Goal: Information Seeking & Learning: Learn about a topic

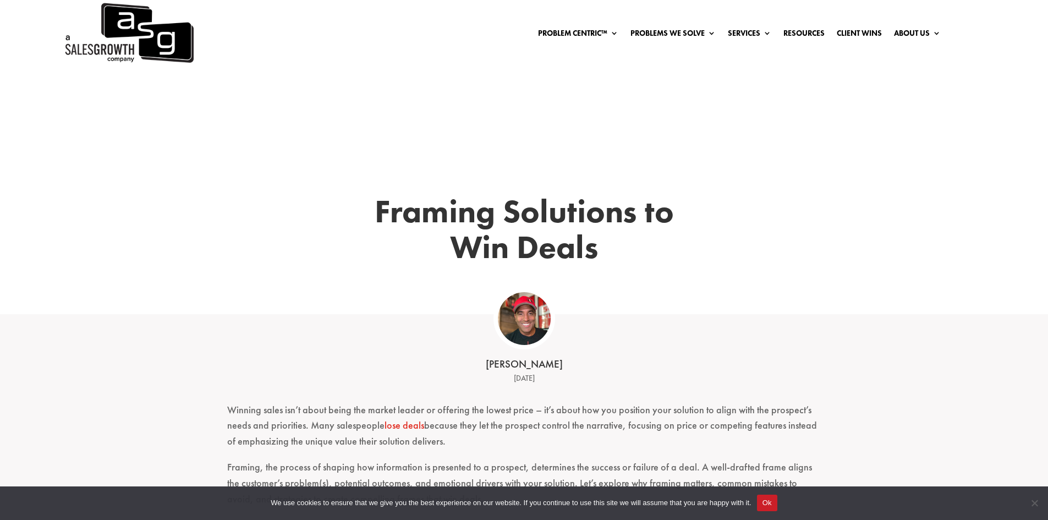
scroll to position [165, 0]
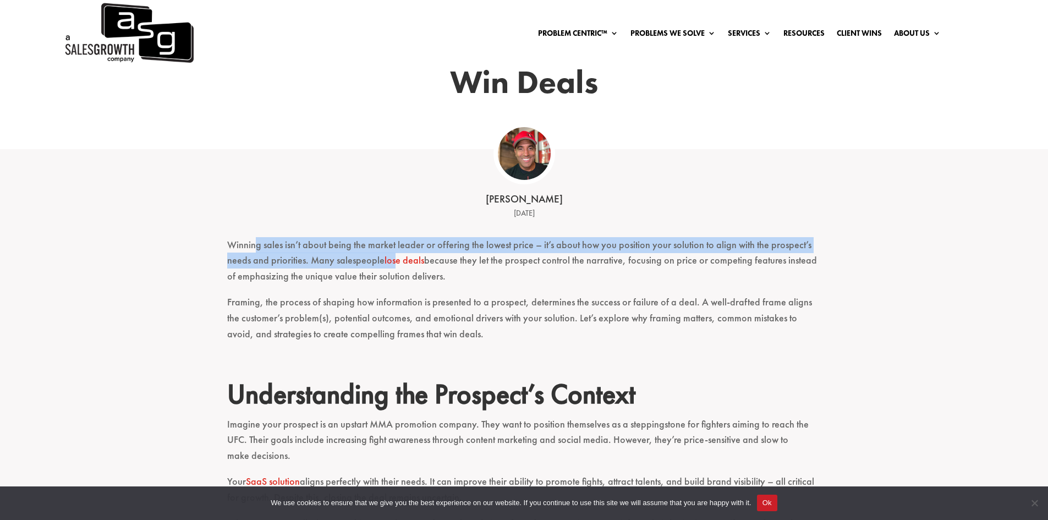
drag, startPoint x: 255, startPoint y: 244, endPoint x: 395, endPoint y: 256, distance: 141.3
click at [395, 256] on p "Winning sales isn’t about being the market leader or offering the lowest price …" at bounding box center [524, 265] width 594 height 57
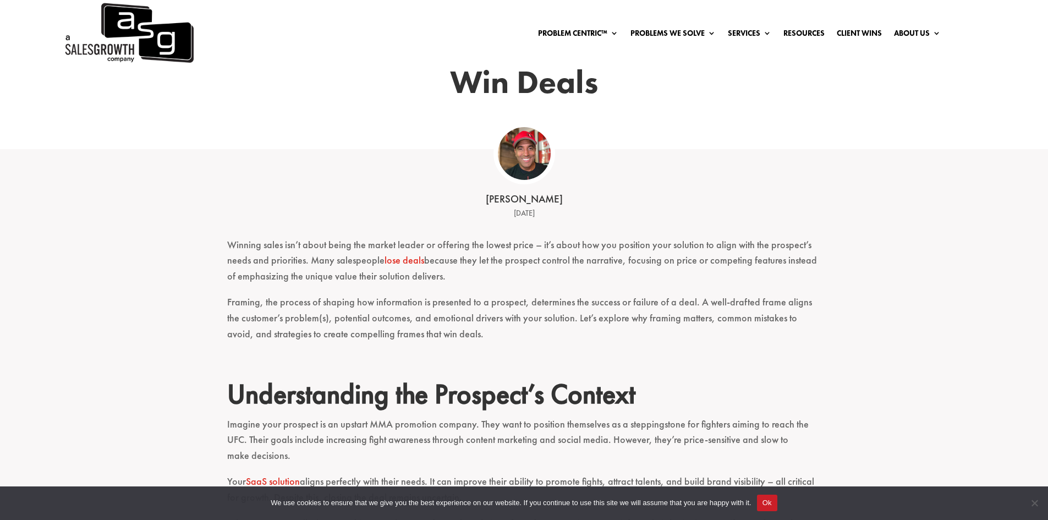
click at [578, 275] on p "Winning sales isn’t about being the market leader or offering the lowest price …" at bounding box center [524, 265] width 594 height 57
drag, startPoint x: 374, startPoint y: 240, endPoint x: 620, endPoint y: 283, distance: 250.1
click at [620, 283] on p "Winning sales isn’t about being the market leader or offering the lowest price …" at bounding box center [524, 265] width 594 height 57
click at [802, 288] on p "Winning sales isn’t about being the market leader or offering the lowest price …" at bounding box center [524, 265] width 594 height 57
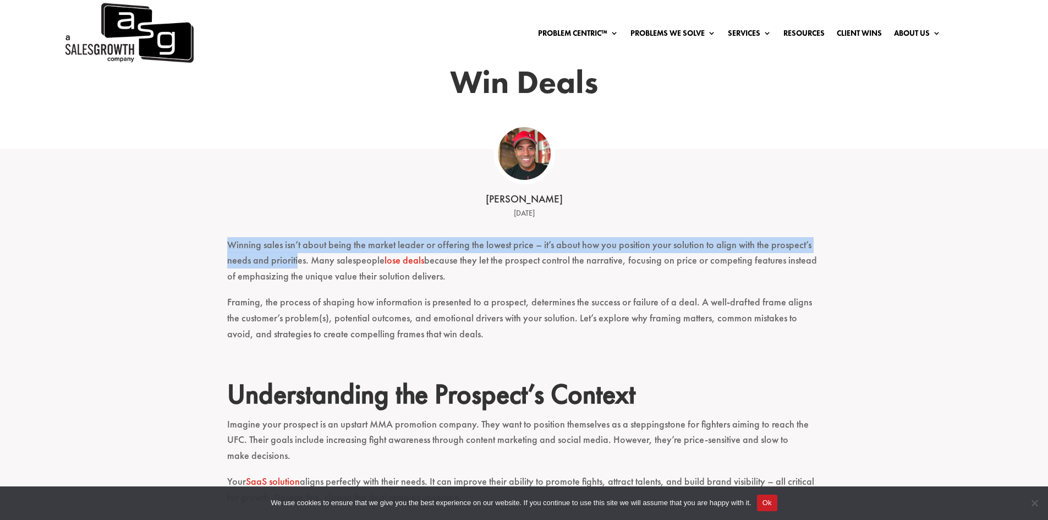
drag, startPoint x: 235, startPoint y: 250, endPoint x: 296, endPoint y: 259, distance: 62.2
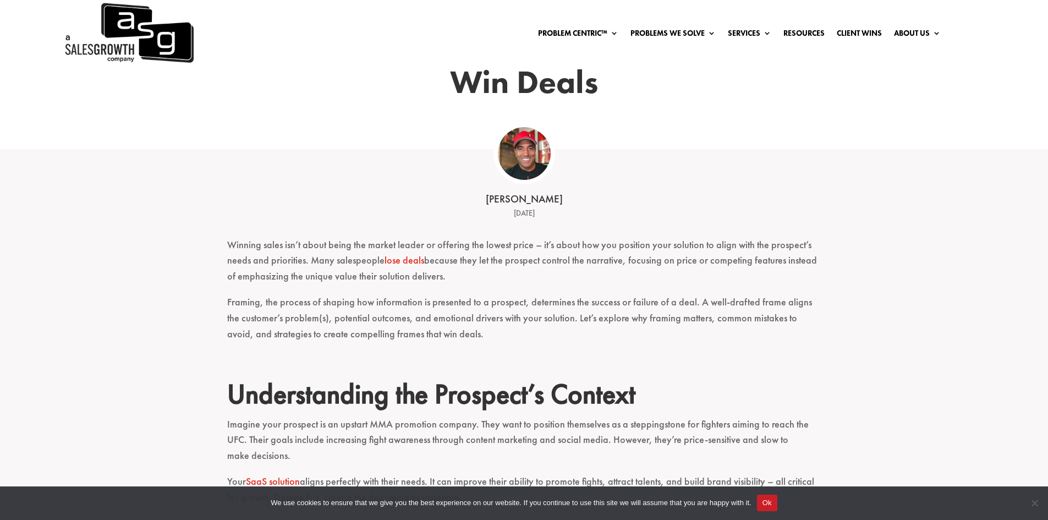
click at [526, 297] on p "Framing, the process of shaping how information is presented to a prospect, det…" at bounding box center [524, 322] width 594 height 57
drag, startPoint x: 492, startPoint y: 257, endPoint x: 594, endPoint y: 255, distance: 101.7
click at [594, 255] on p "Winning sales isn’t about being the market leader or offering the lowest price …" at bounding box center [524, 265] width 594 height 57
click at [763, 257] on p "Winning sales isn’t about being the market leader or offering the lowest price …" at bounding box center [524, 265] width 594 height 57
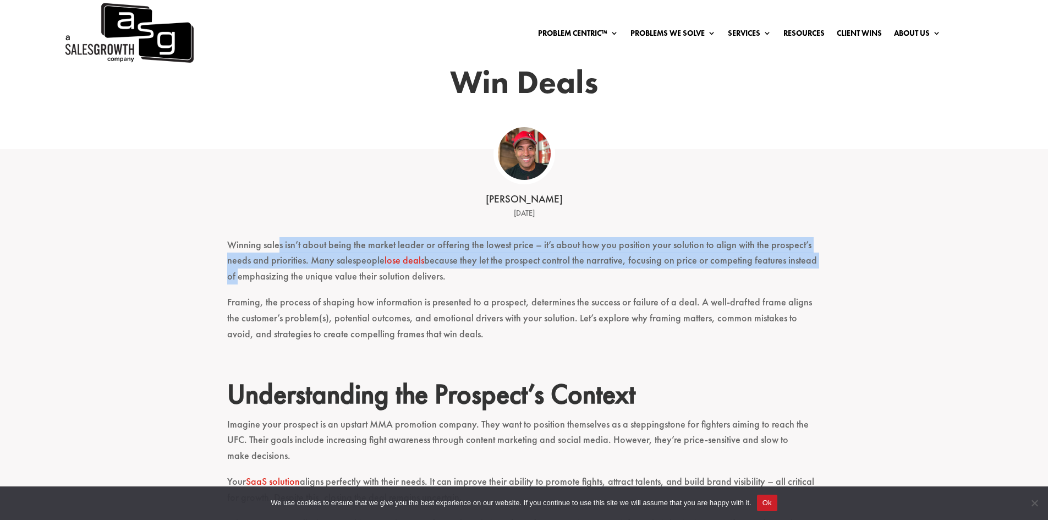
drag, startPoint x: 815, startPoint y: 263, endPoint x: 311, endPoint y: 257, distance: 504.8
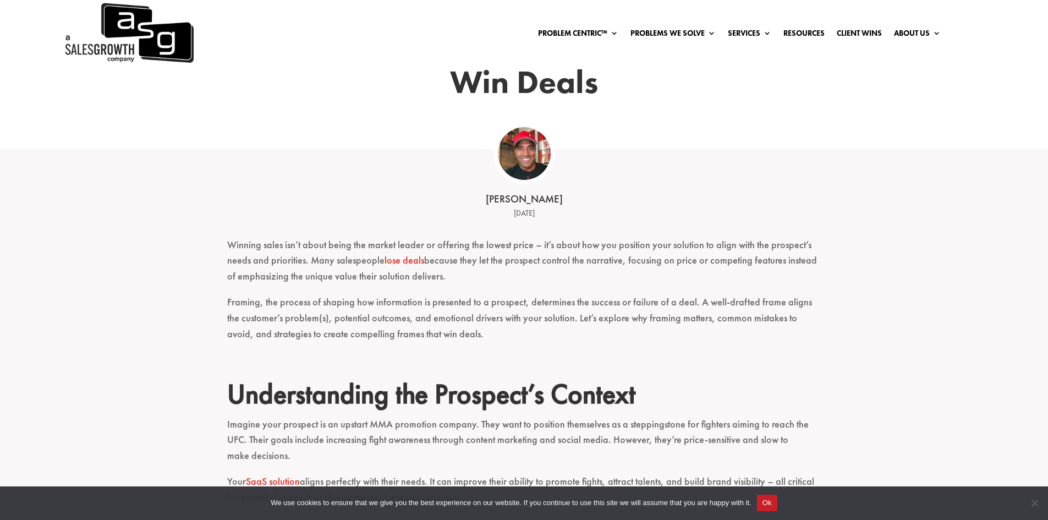
drag, startPoint x: 463, startPoint y: 289, endPoint x: 530, endPoint y: 280, distance: 67.7
click at [463, 289] on p "Winning sales isn’t about being the market leader or offering the lowest price …" at bounding box center [524, 265] width 594 height 57
drag, startPoint x: 420, startPoint y: 273, endPoint x: 207, endPoint y: 228, distance: 216.9
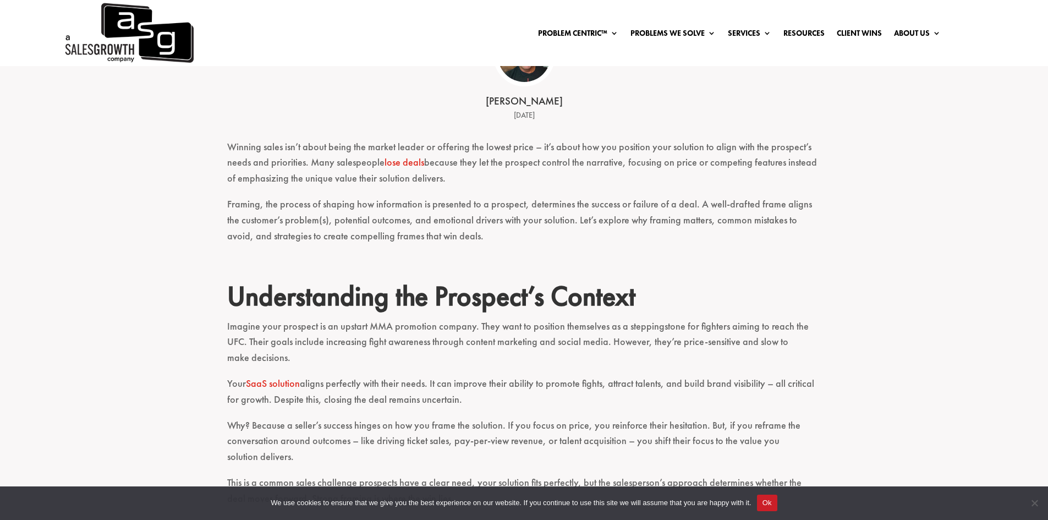
scroll to position [275, 0]
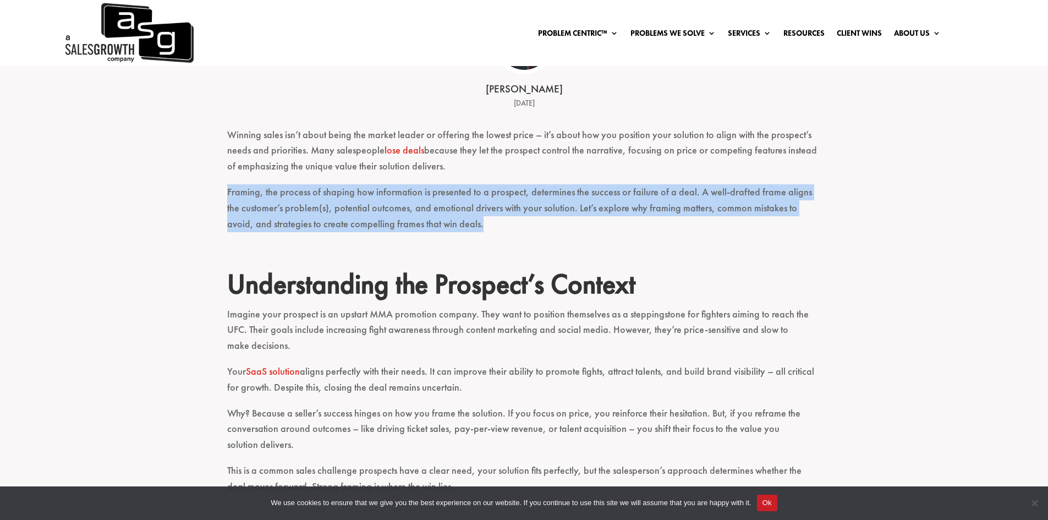
drag, startPoint x: 221, startPoint y: 189, endPoint x: 464, endPoint y: 228, distance: 246.3
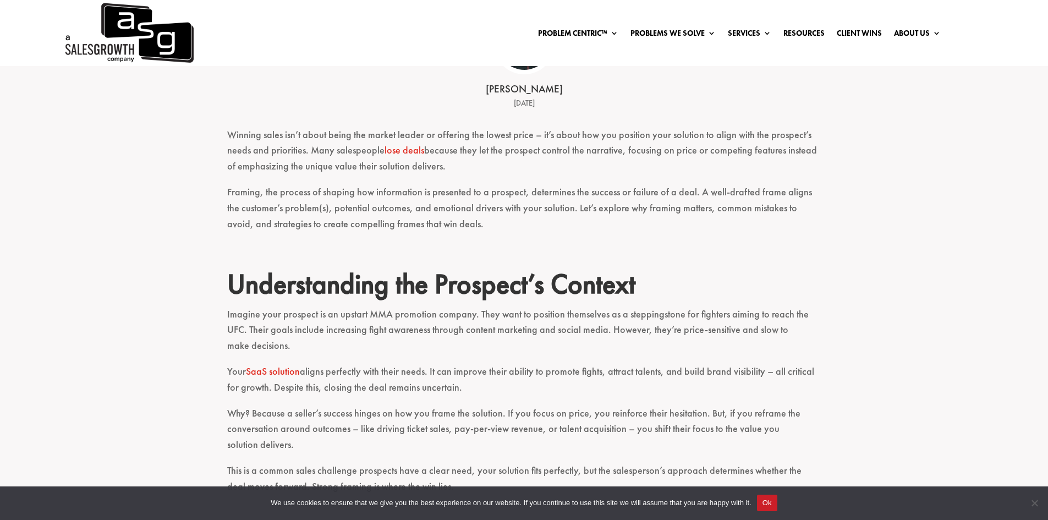
click at [595, 243] on p at bounding box center [524, 254] width 594 height 26
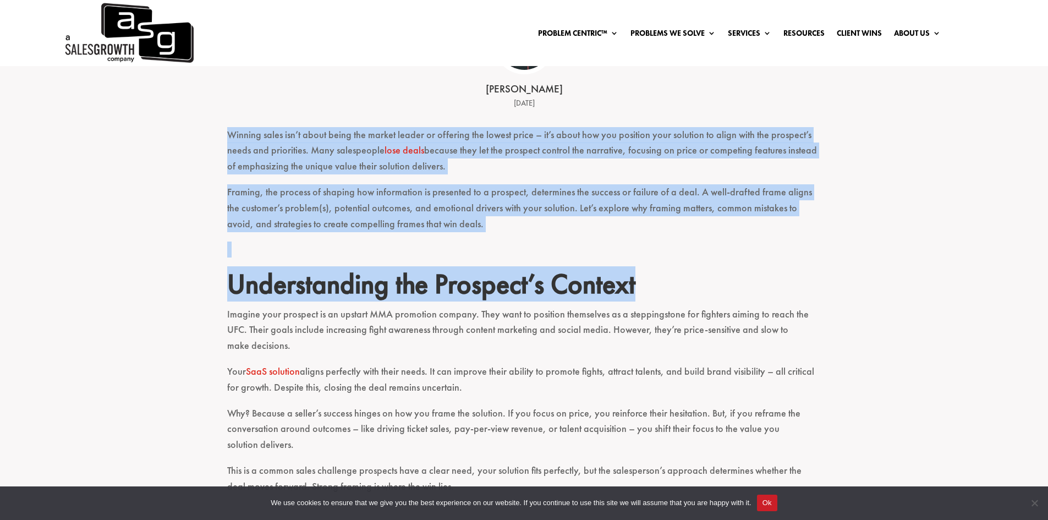
drag, startPoint x: 663, startPoint y: 279, endPoint x: 149, endPoint y: 139, distance: 532.9
drag, startPoint x: 445, startPoint y: 225, endPoint x: 444, endPoint y: 244, distance: 18.7
click at [444, 224] on p "Framing, the process of shaping how information is presented to a prospect, det…" at bounding box center [524, 212] width 594 height 57
click at [444, 244] on p at bounding box center [524, 254] width 594 height 26
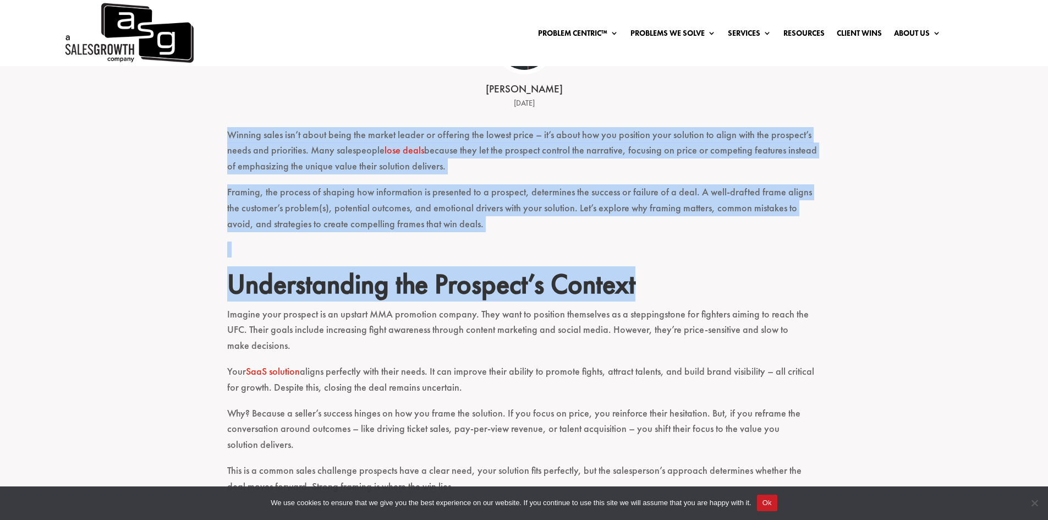
drag, startPoint x: 635, startPoint y: 297, endPoint x: 221, endPoint y: 139, distance: 443.1
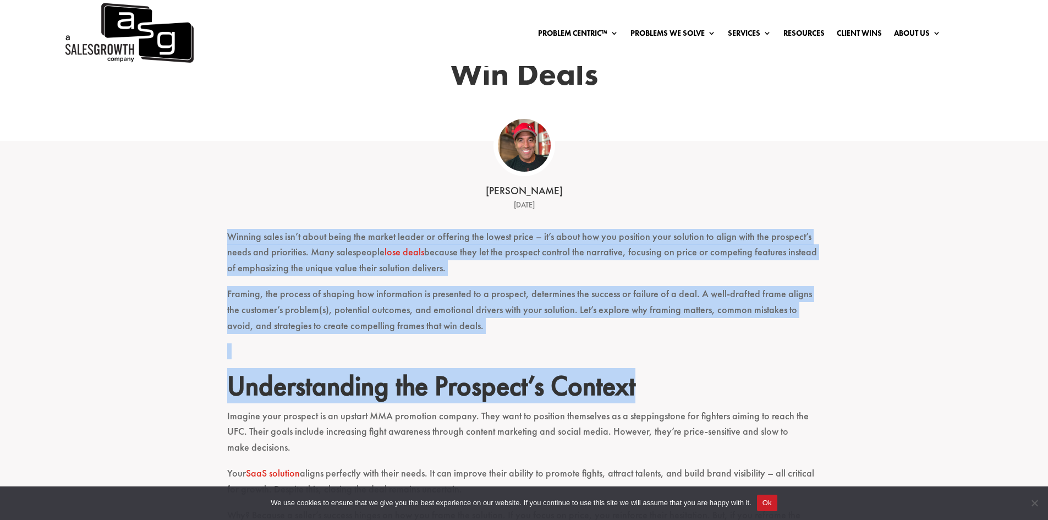
scroll to position [165, 0]
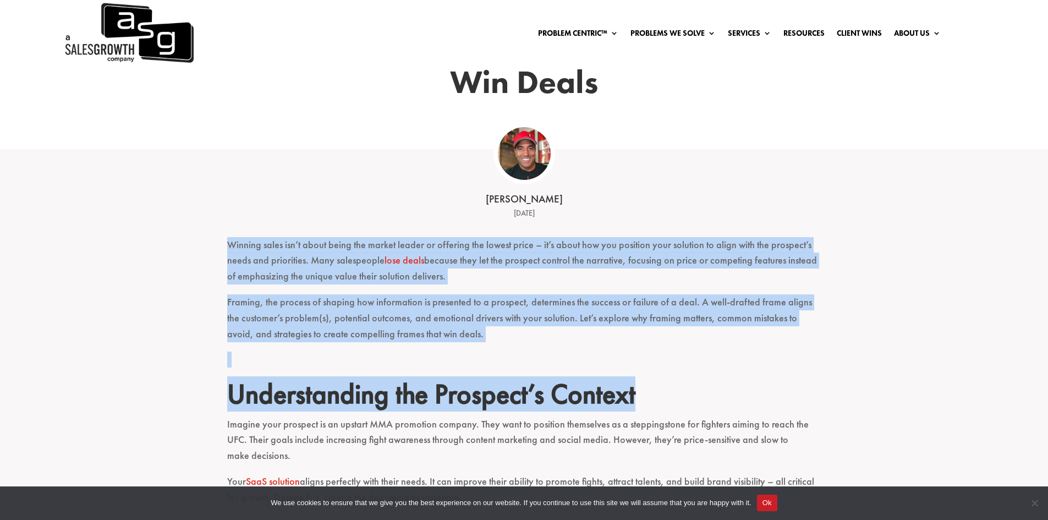
click at [229, 250] on p "Winning sales isn’t about being the market leader or offering the lowest price …" at bounding box center [524, 265] width 594 height 57
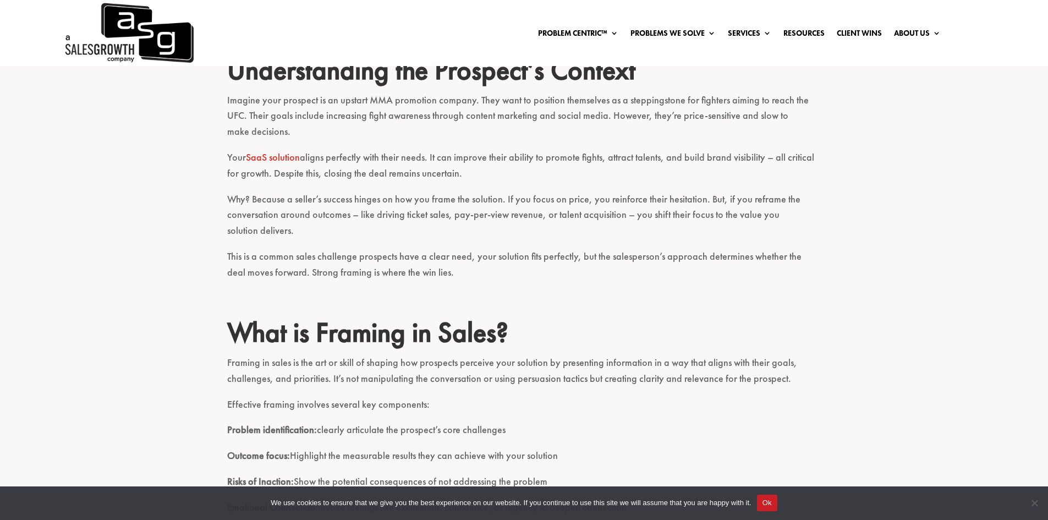
scroll to position [495, 0]
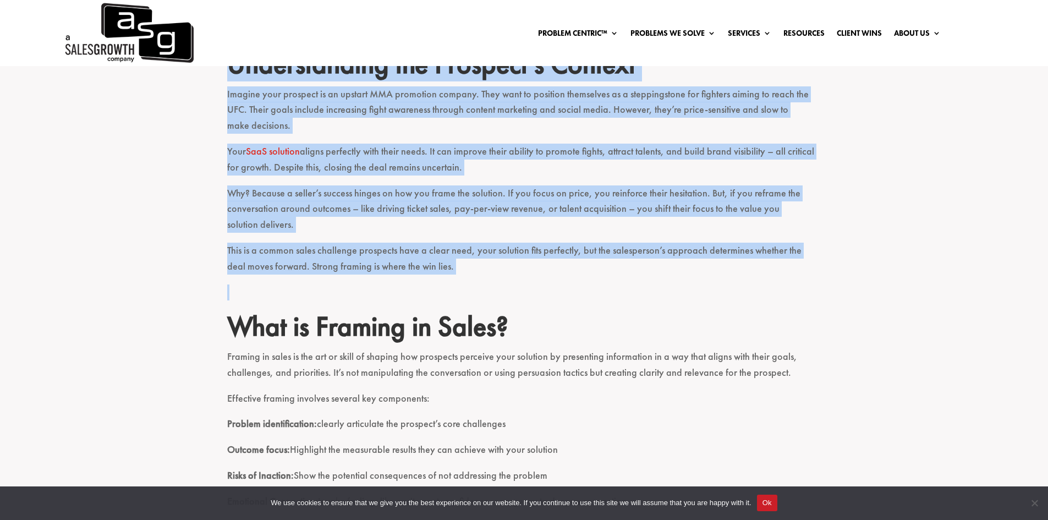
drag, startPoint x: 459, startPoint y: 282, endPoint x: 179, endPoint y: 78, distance: 347.1
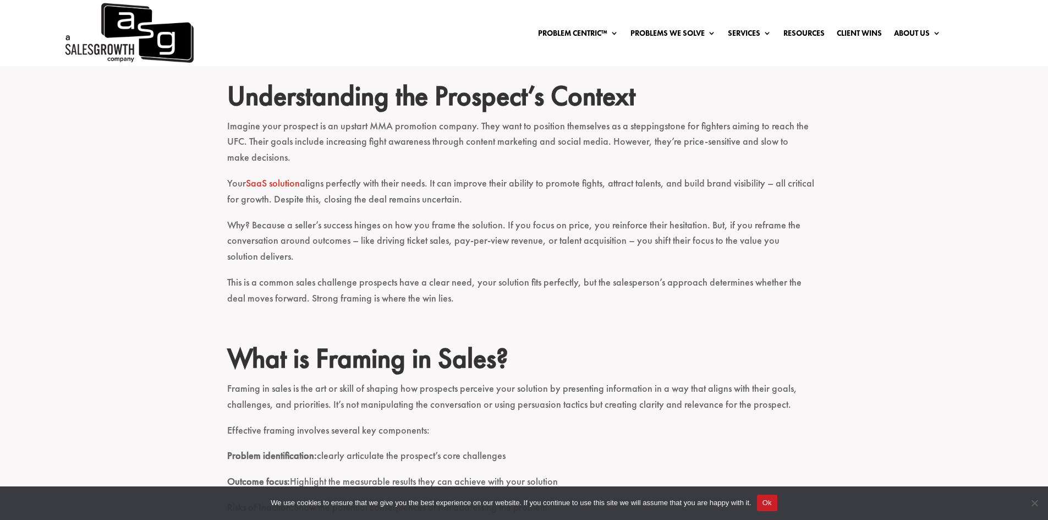
scroll to position [385, 0]
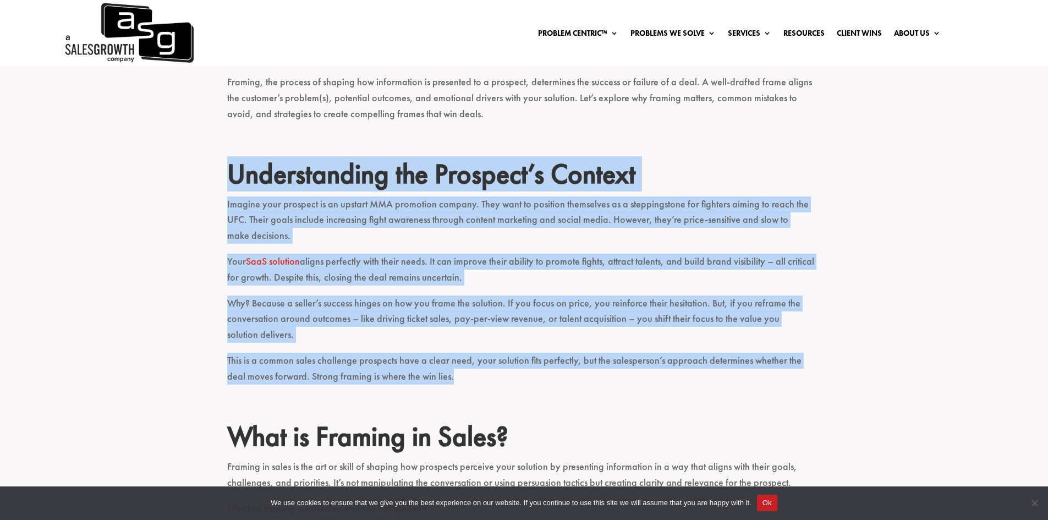
drag, startPoint x: 473, startPoint y: 384, endPoint x: 216, endPoint y: 192, distance: 321.0
click at [720, 203] on p "Imagine your prospect is an upstart MMA promotion company. They want to positio…" at bounding box center [524, 224] width 594 height 57
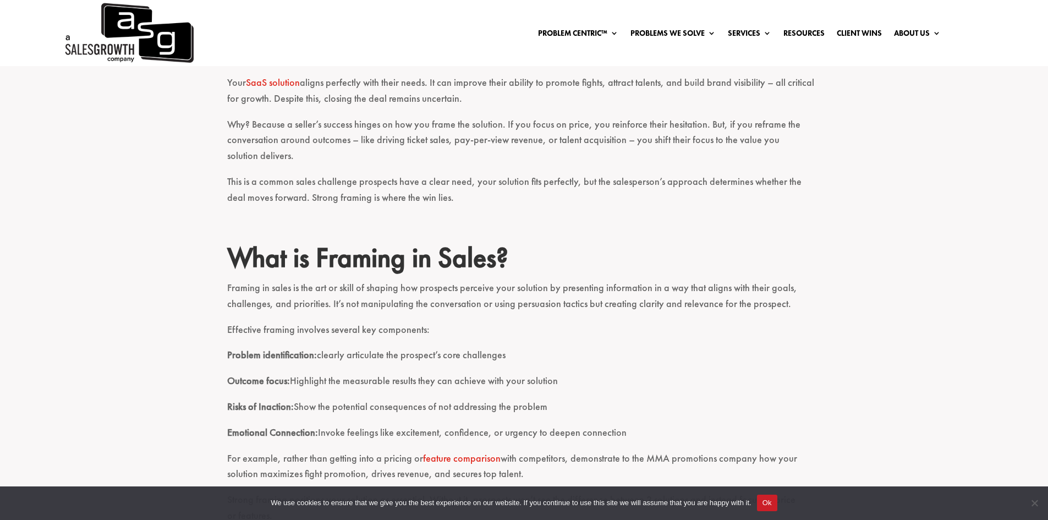
scroll to position [330, 0]
